Goal: Find specific page/section: Find specific page/section

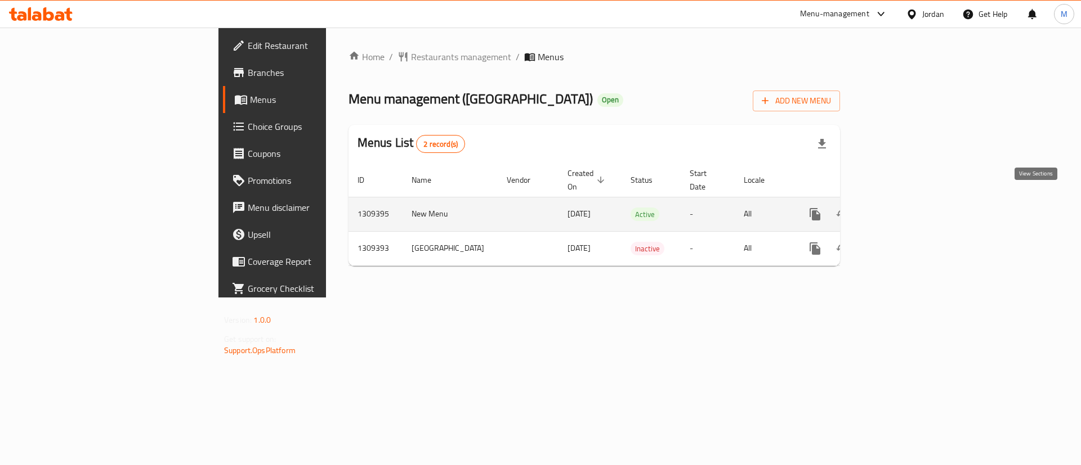
click at [910, 208] on link "enhanced table" at bounding box center [896, 214] width 27 height 27
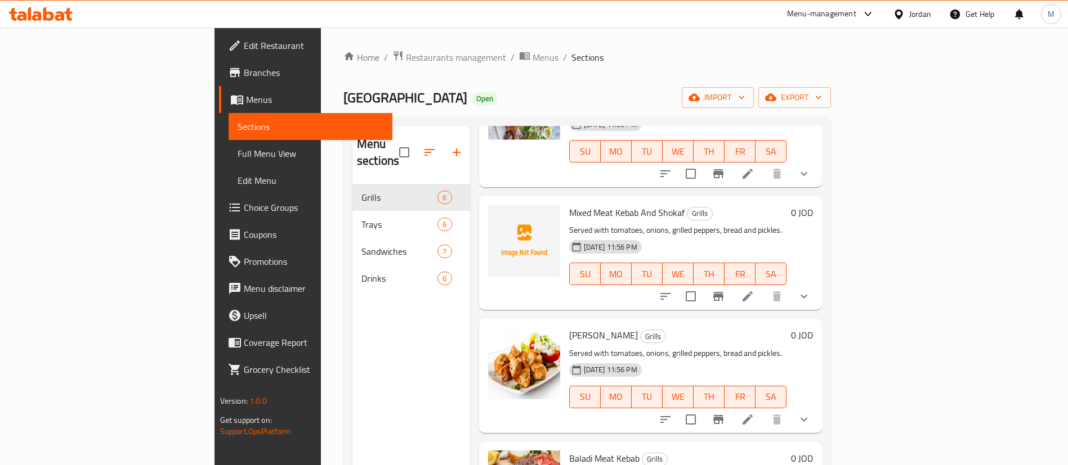
scroll to position [301, 0]
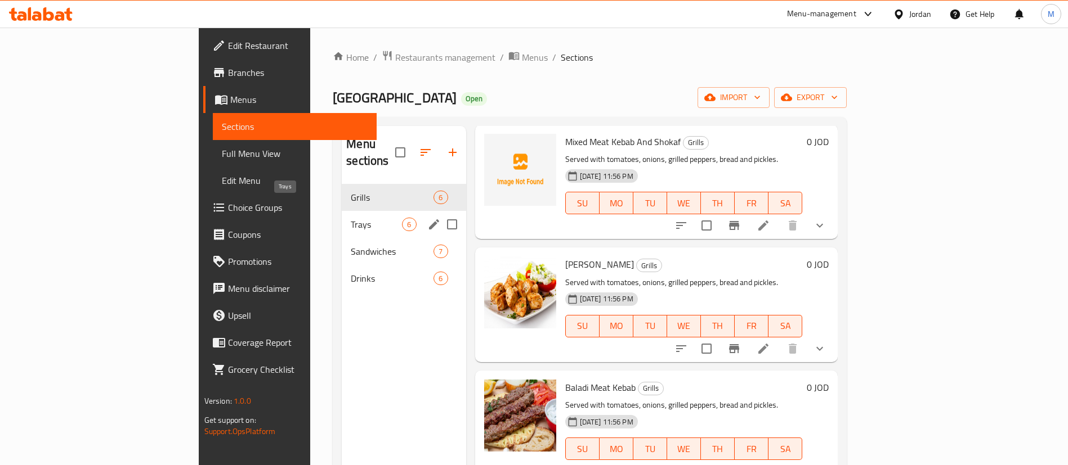
click at [351, 218] on span "Trays" at bounding box center [376, 225] width 51 height 14
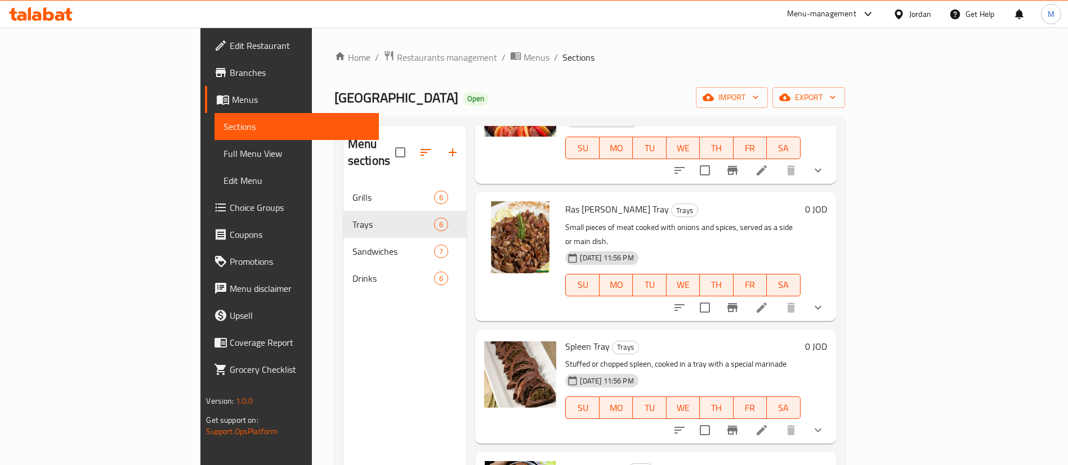
scroll to position [47, 0]
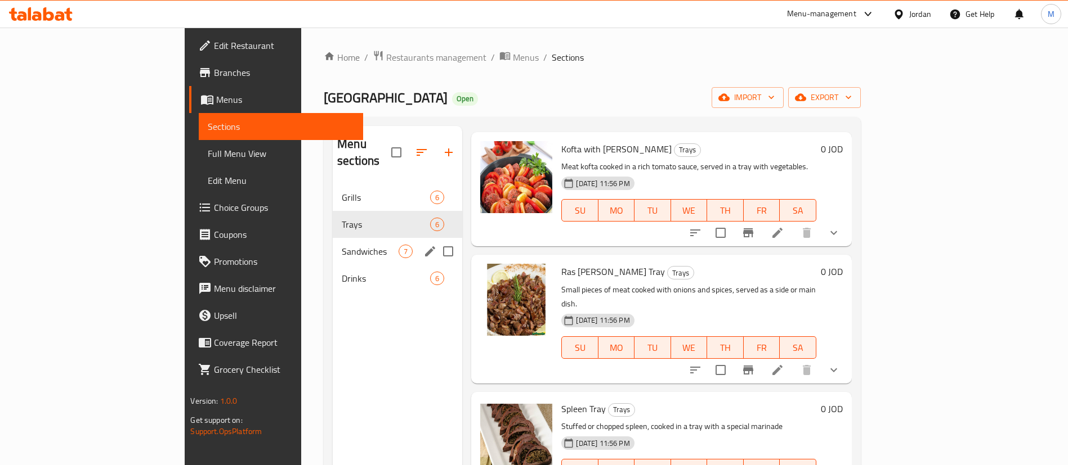
click at [342, 245] on span "Sandwiches" at bounding box center [370, 252] width 57 height 14
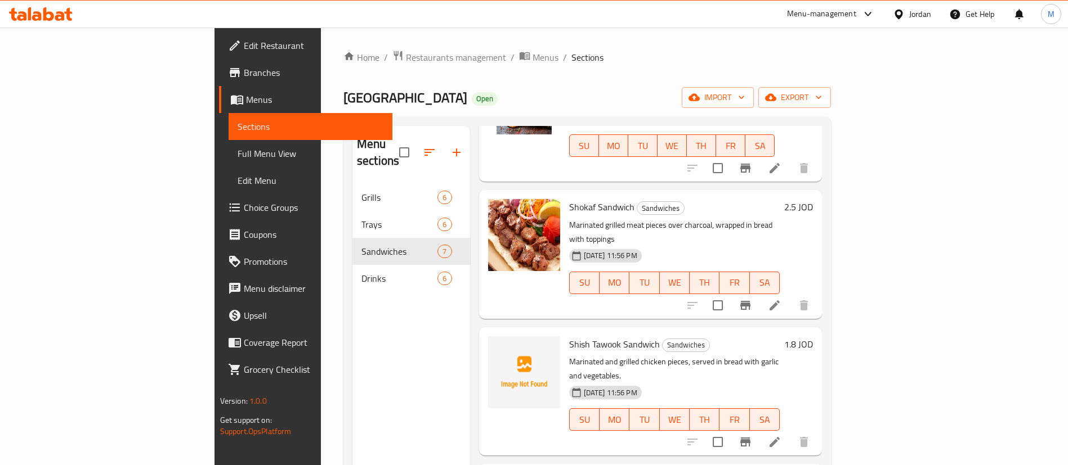
scroll to position [216, 0]
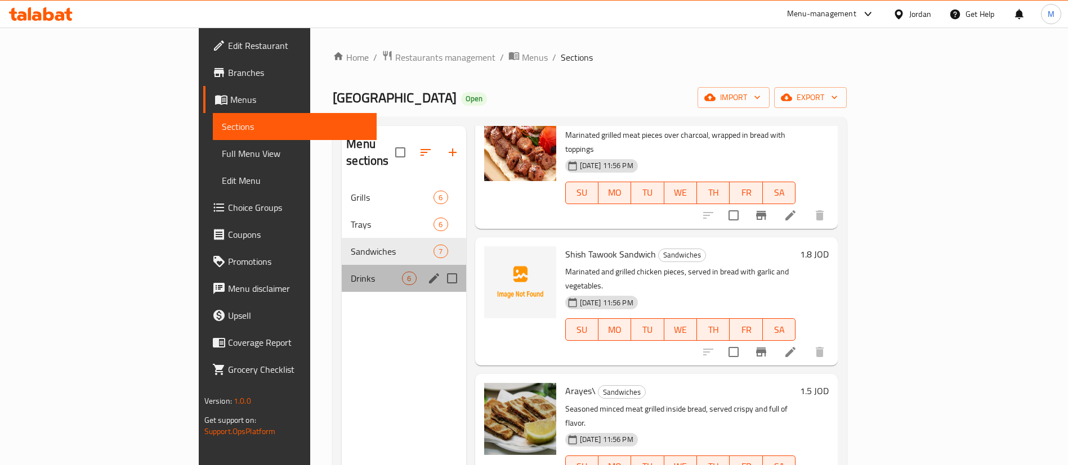
click at [342, 272] on div "Drinks 6" at bounding box center [404, 278] width 124 height 27
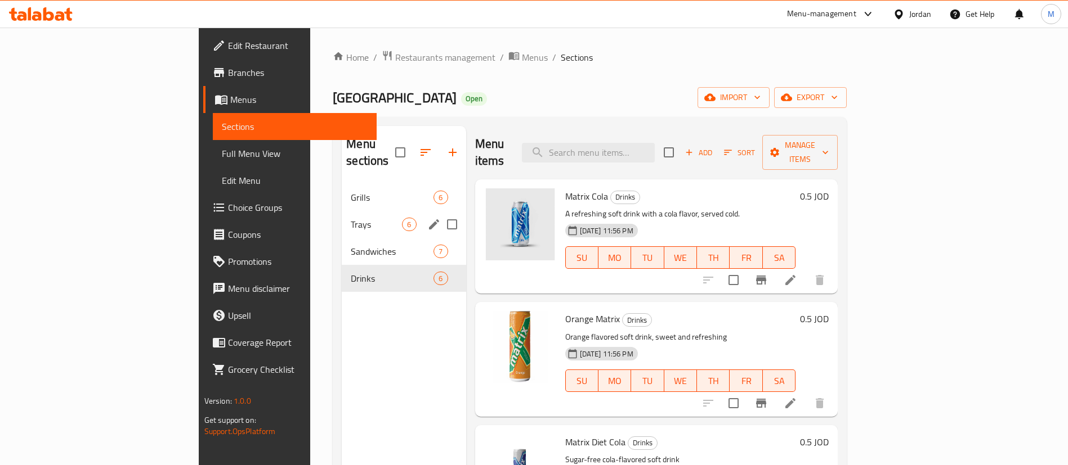
click at [351, 191] on span "Grills" at bounding box center [392, 198] width 83 height 14
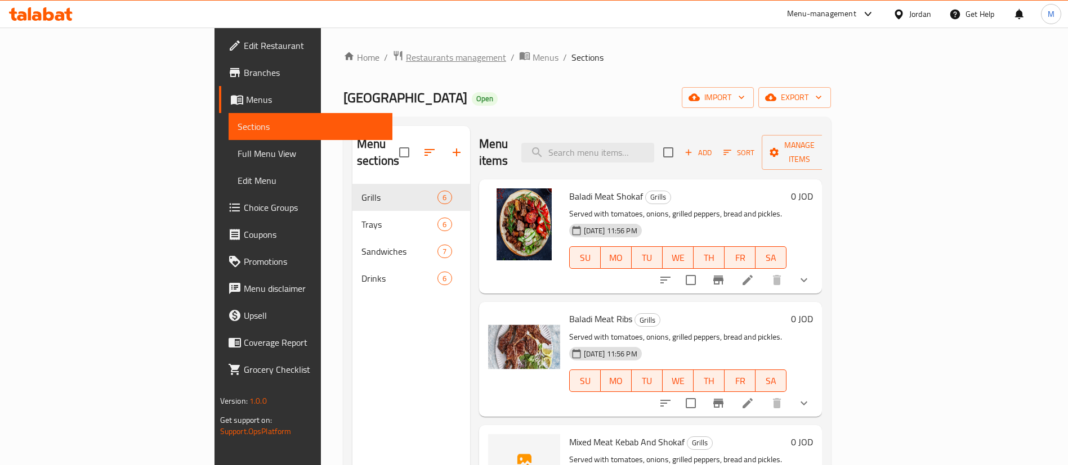
click at [406, 59] on span "Restaurants management" at bounding box center [456, 58] width 100 height 14
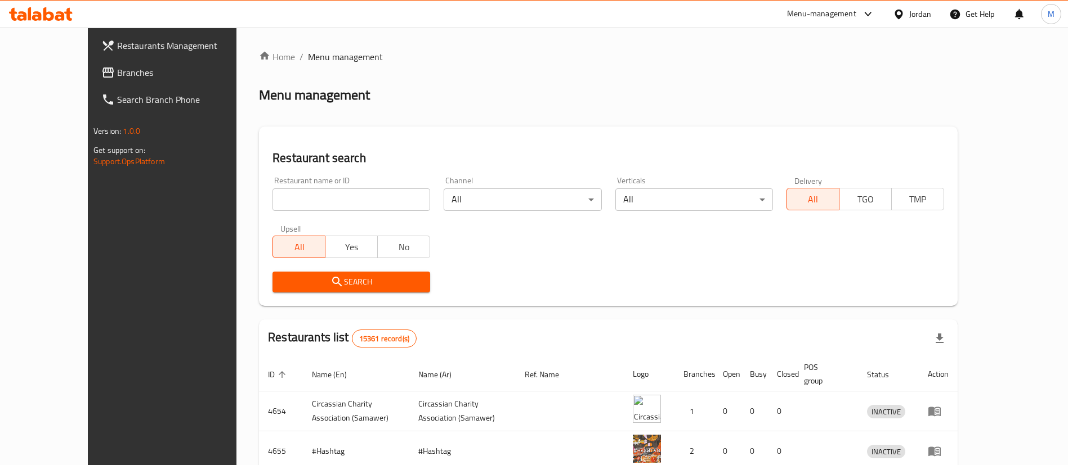
click at [307, 198] on input "search" at bounding box center [351, 200] width 158 height 23
click at [347, 274] on button "Search" at bounding box center [351, 282] width 158 height 21
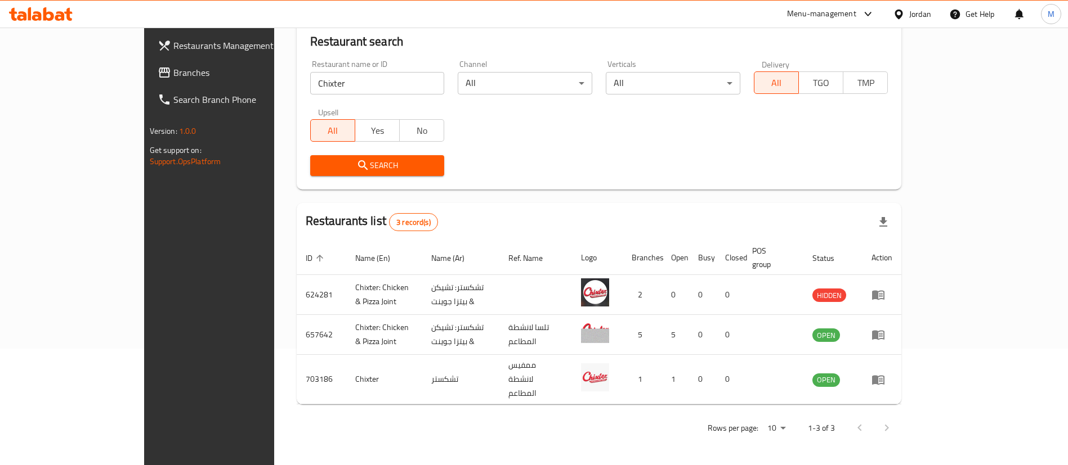
scroll to position [95, 0]
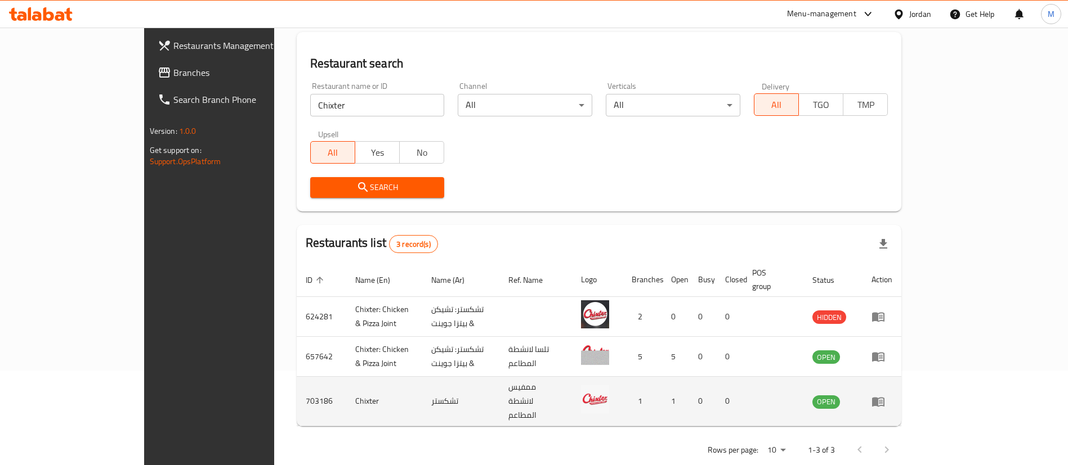
click at [297, 381] on td "703186" at bounding box center [322, 402] width 50 height 50
copy td "703186"
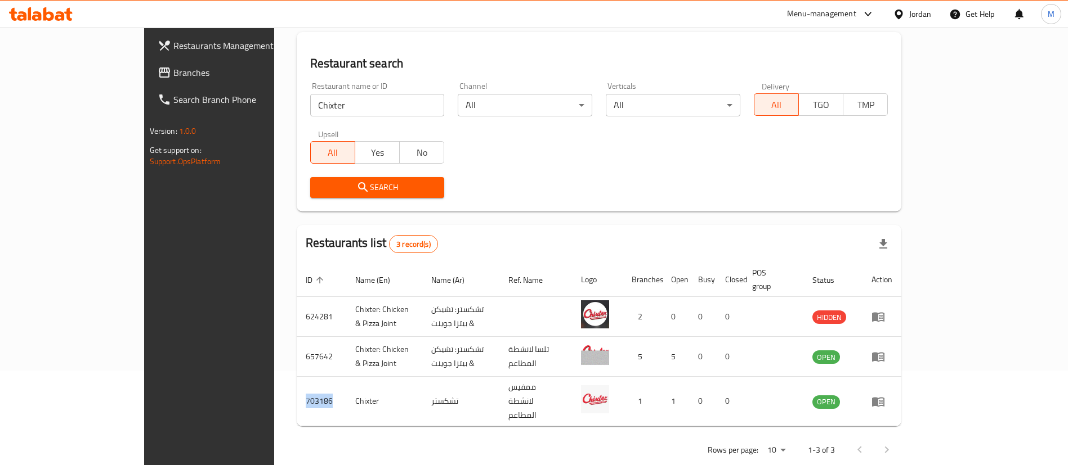
click at [339, 103] on input "Chixter" at bounding box center [377, 105] width 135 height 23
click at [370, 181] on span "Search" at bounding box center [377, 188] width 117 height 14
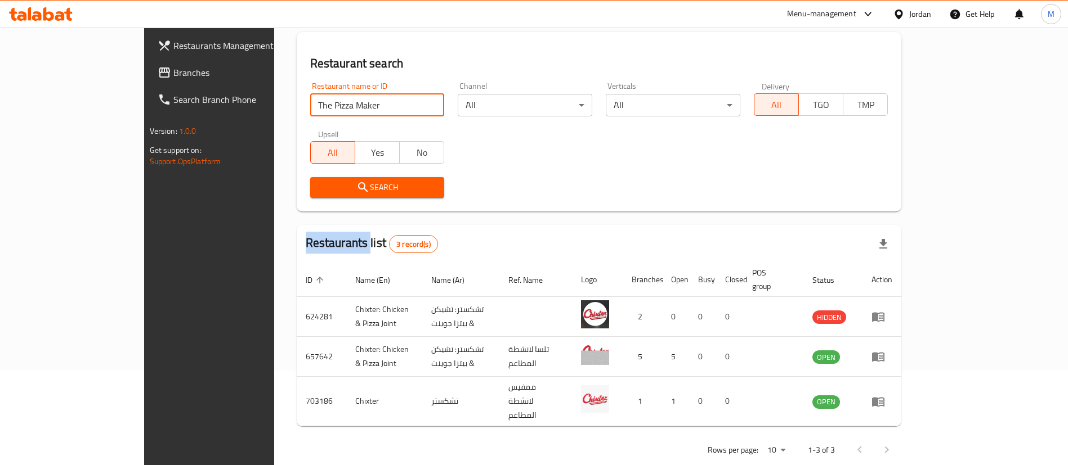
click at [370, 181] on div at bounding box center [534, 232] width 1068 height 465
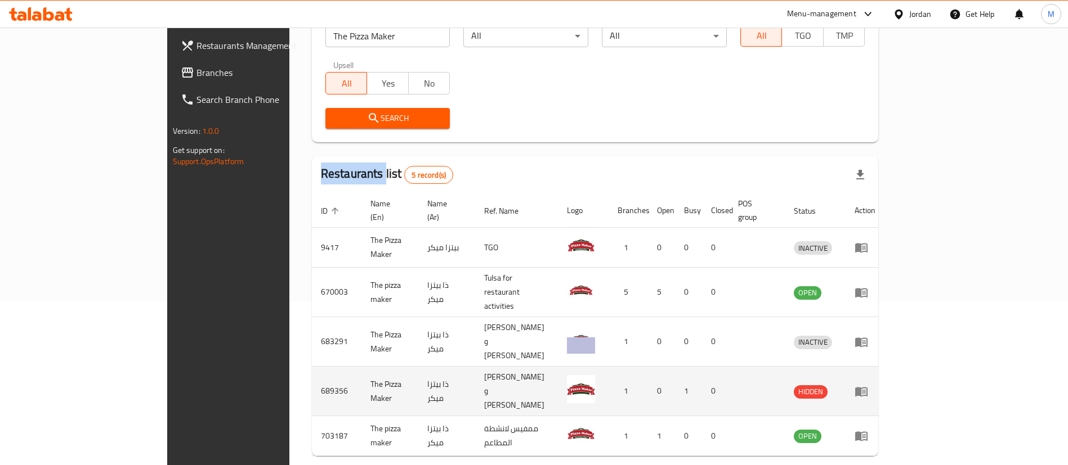
scroll to position [174, 0]
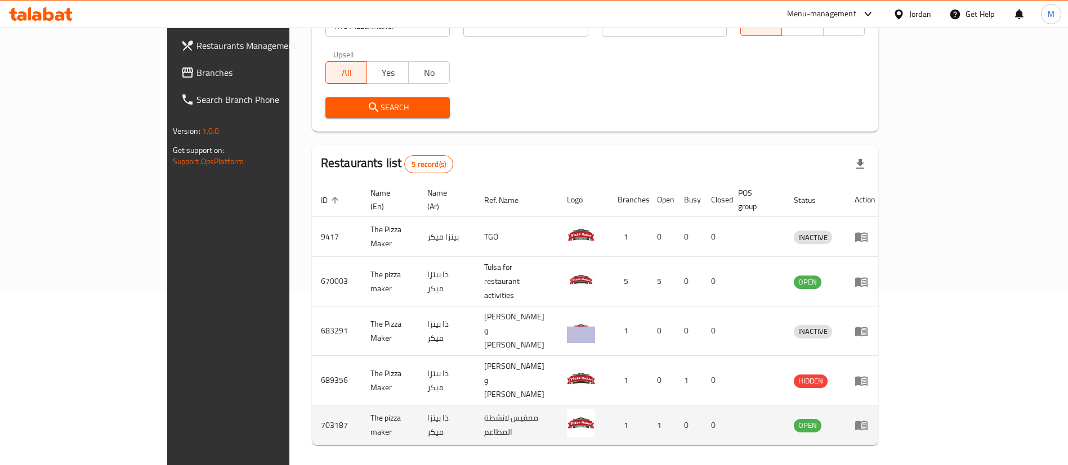
click at [312, 406] on td "703187" at bounding box center [337, 426] width 50 height 40
copy td "703187"
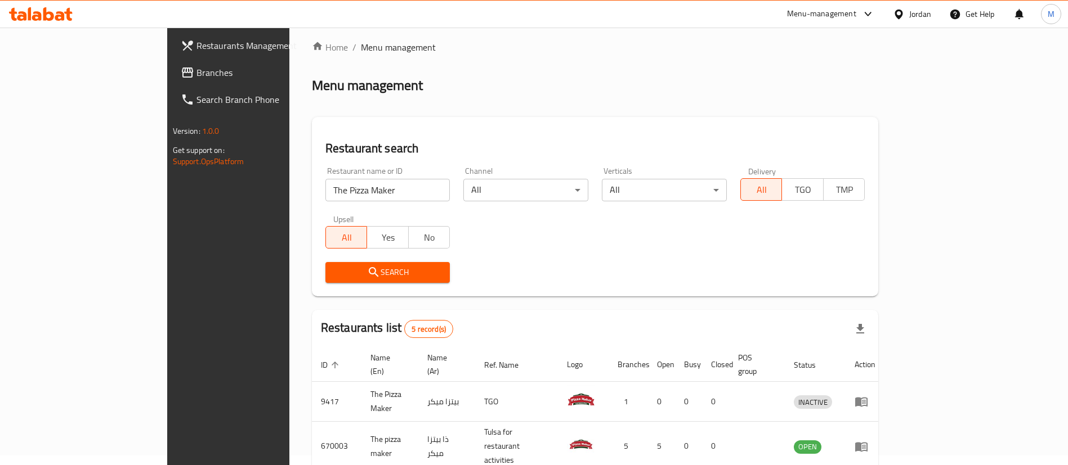
scroll to position [0, 0]
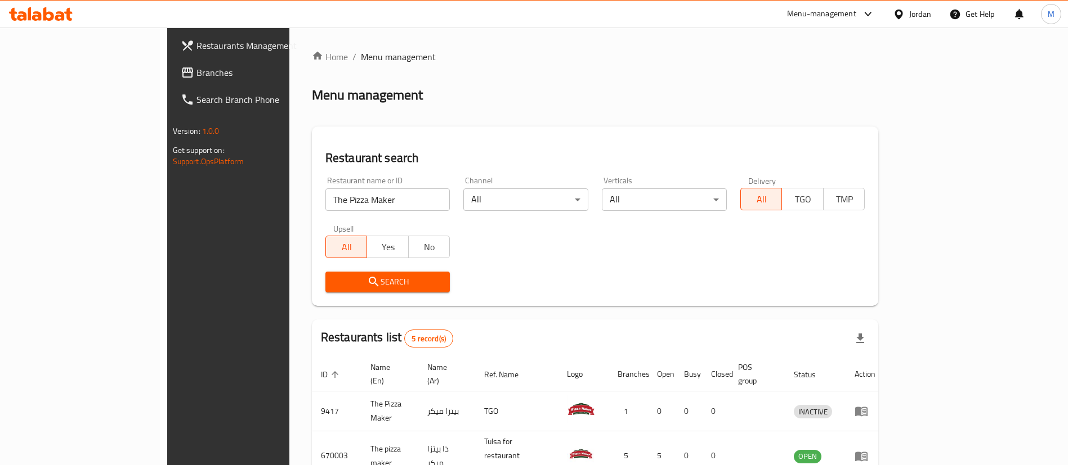
click at [325, 203] on input "The Pizza Maker" at bounding box center [387, 200] width 125 height 23
type input "cent"
click at [325, 203] on input "cent" at bounding box center [387, 200] width 125 height 23
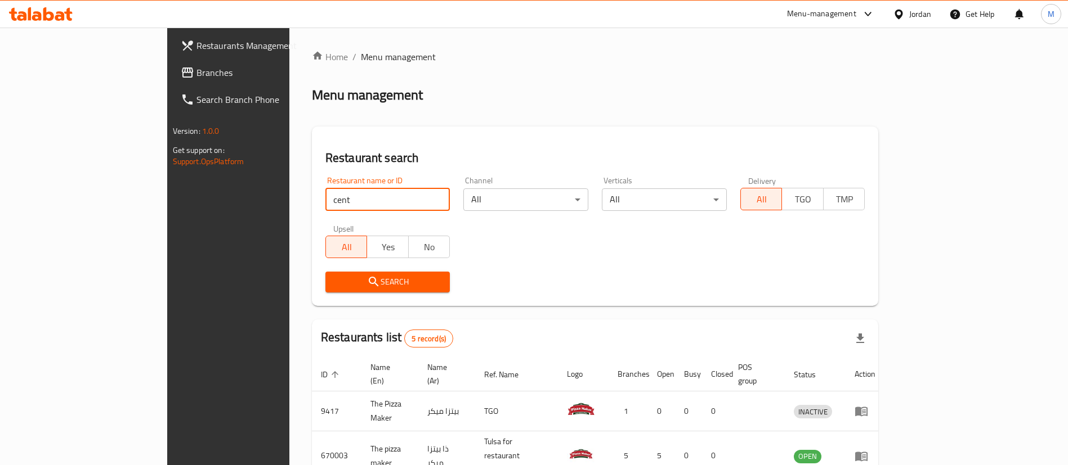
click at [325, 203] on input "cent" at bounding box center [387, 200] width 125 height 23
type input "[PERSON_NAME]"
click at [333, 162] on h2 "Restaurant search" at bounding box center [595, 158] width 540 height 17
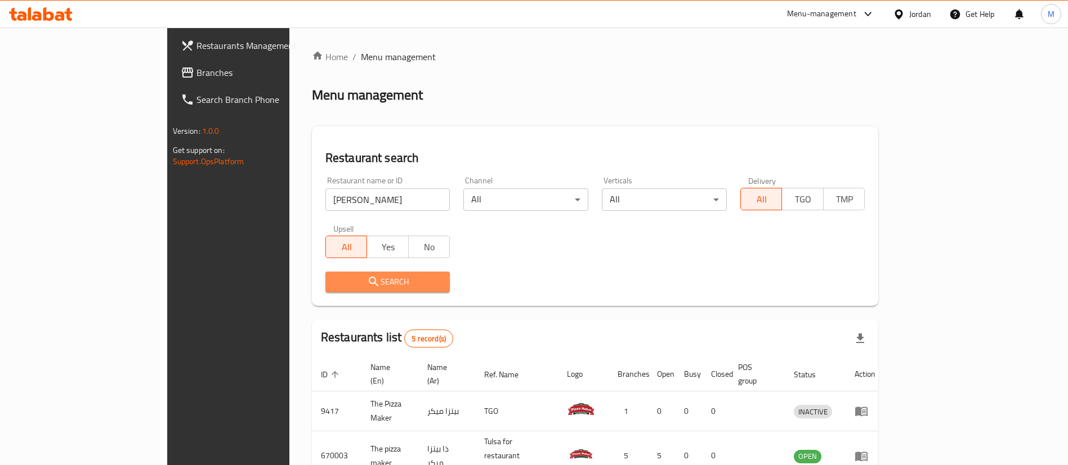
click at [367, 288] on icon "submit" at bounding box center [374, 282] width 14 height 14
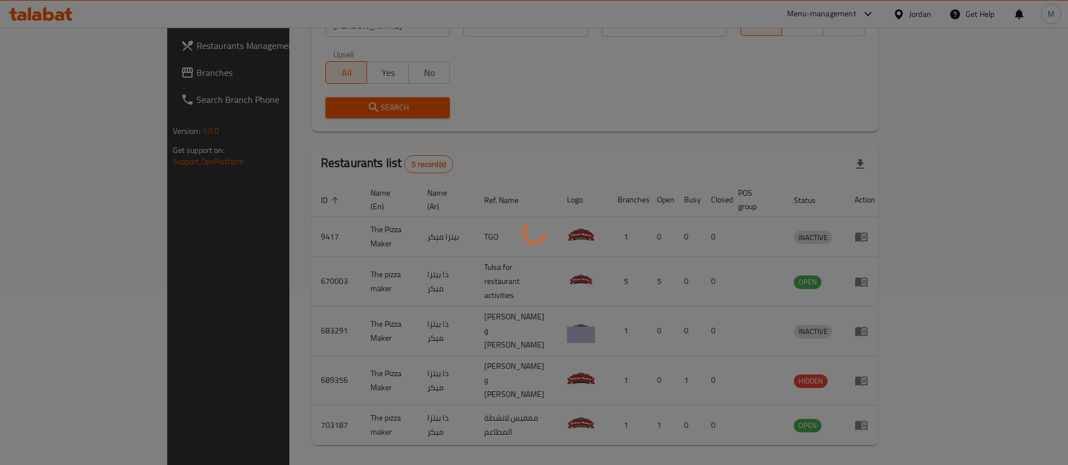
scroll to position [55, 0]
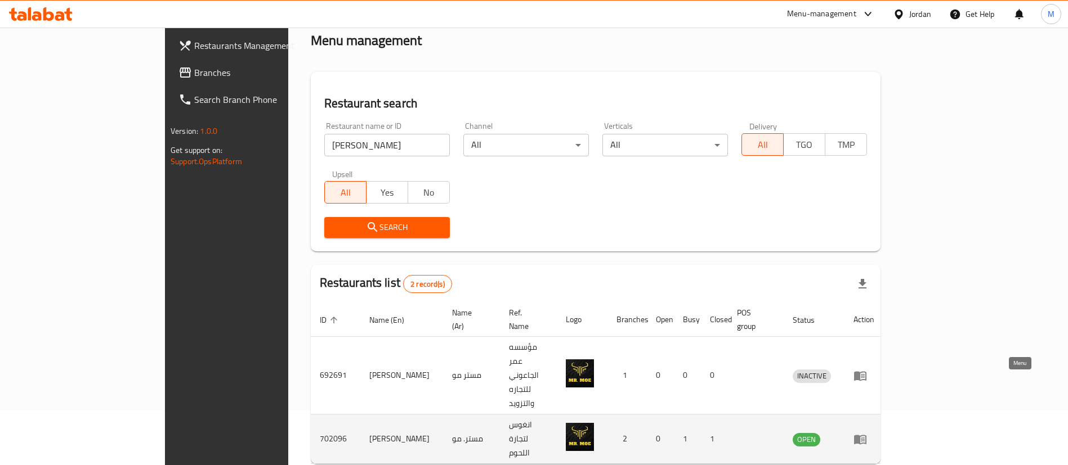
click at [874, 433] on link "enhanced table" at bounding box center [863, 440] width 21 height 14
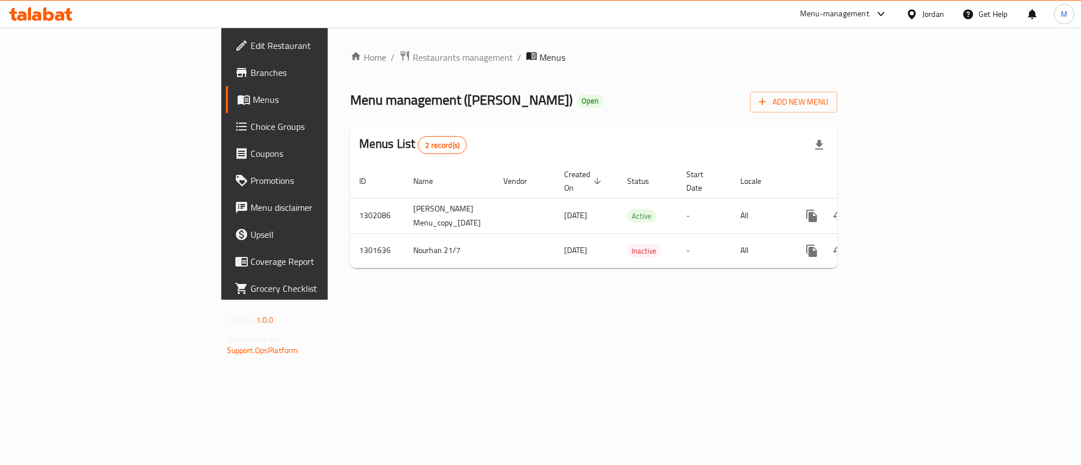
click at [226, 81] on link "Branches" at bounding box center [314, 72] width 176 height 27
